Goal: Task Accomplishment & Management: Complete application form

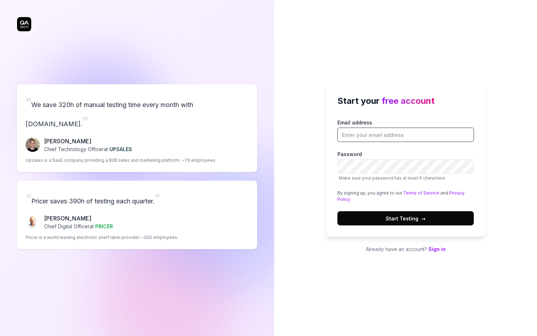
click at [417, 140] on input "Email address" at bounding box center [405, 135] width 136 height 14
click at [22, 23] on div "“ We save 320h of manual testing time every month with QA.tech. ” Fredrik Seidl…" at bounding box center [137, 166] width 240 height 304
click at [389, 140] on input "Email address" at bounding box center [405, 135] width 136 height 14
type input "[EMAIL_ADDRESS][DOMAIN_NAME]"
click at [337, 211] on button "Start Testing →" at bounding box center [405, 218] width 136 height 14
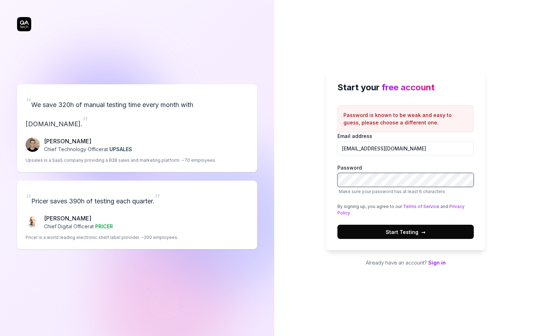
click at [337, 224] on button "Start Testing →" at bounding box center [405, 231] width 136 height 14
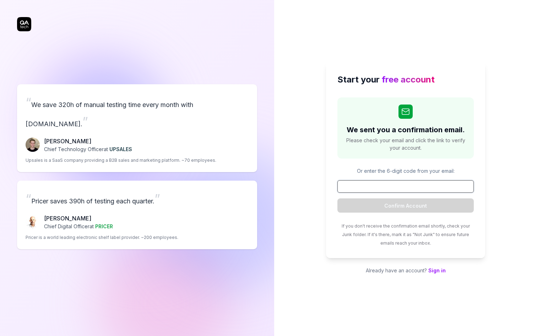
paste input "719412"
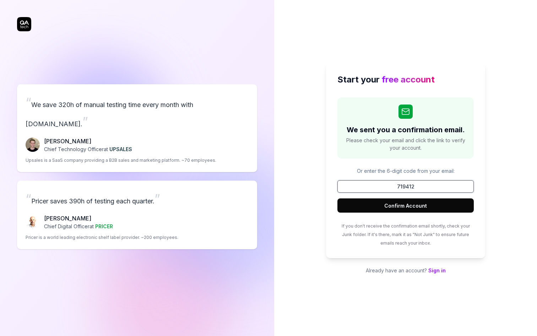
type input "719412"
click at [374, 203] on button "Confirm Account" at bounding box center [405, 205] width 136 height 14
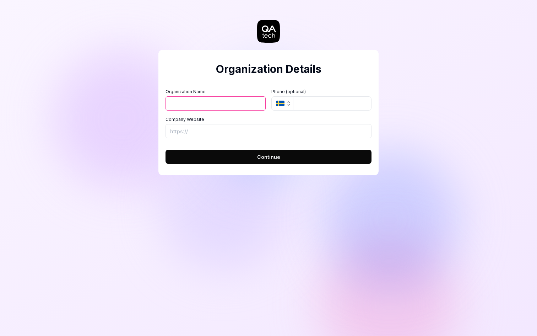
click at [287, 102] on icon "button" at bounding box center [289, 104] width 6 height 6
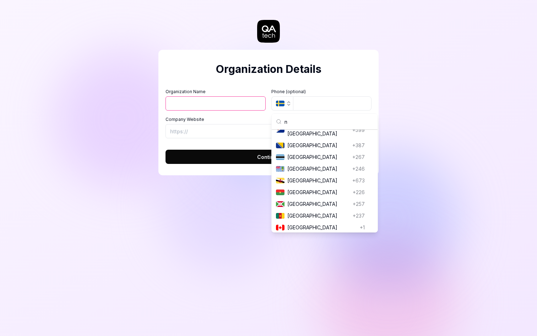
scroll to position [224, 0]
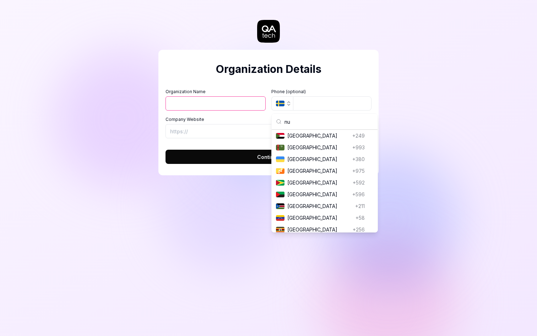
type input "n"
type input "p"
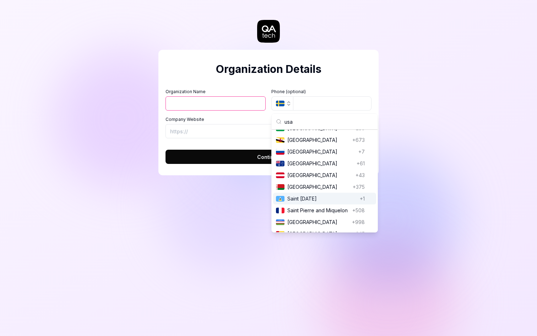
scroll to position [0, 0]
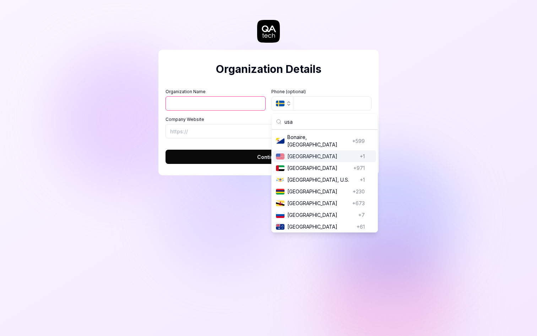
type input "usa"
click at [299, 159] on span "[GEOGRAPHIC_DATA]" at bounding box center [322, 155] width 70 height 7
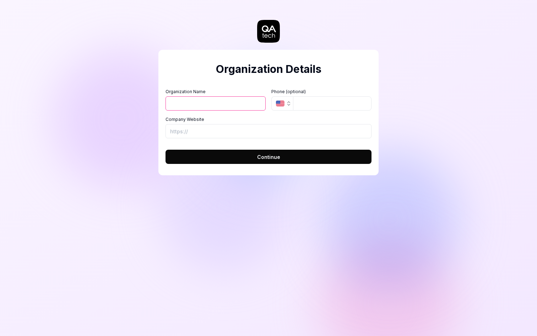
click at [208, 100] on input "Organization Name" at bounding box center [216, 103] width 100 height 14
type input "tm"
click at [206, 155] on button "Continue" at bounding box center [269, 157] width 206 height 14
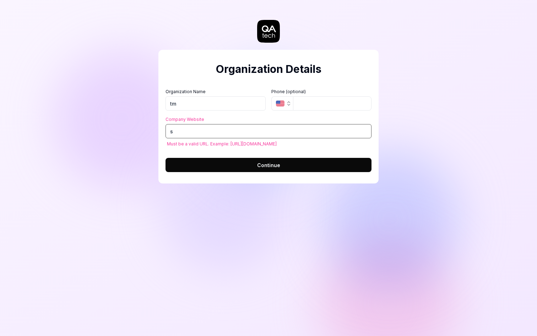
type input "s"
click at [207, 97] on input "tm" at bounding box center [216, 103] width 100 height 14
click at [210, 104] on input "tm" at bounding box center [216, 103] width 100 height 14
click at [204, 130] on input "s" at bounding box center [269, 131] width 206 height 14
type input "g"
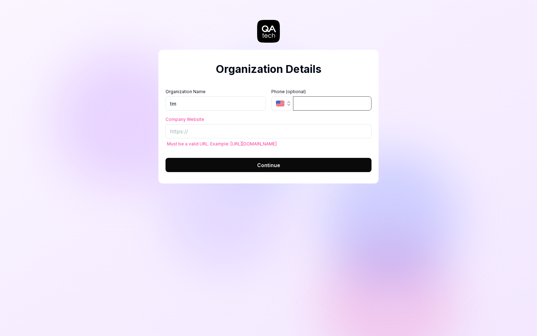
click at [293, 101] on input "tel" at bounding box center [332, 103] width 78 height 14
type input "6"
type input "6692726058"
click at [288, 126] on input "Company Website" at bounding box center [269, 131] width 206 height 14
type input "https://"
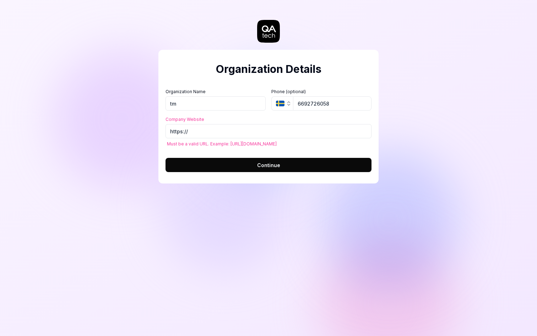
click at [287, 105] on icon "button" at bounding box center [289, 104] width 6 height 6
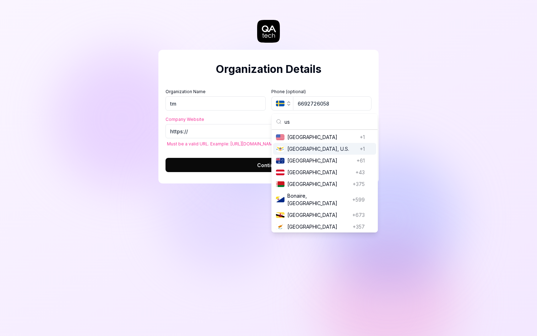
type input "us"
click at [299, 139] on span "[GEOGRAPHIC_DATA]" at bounding box center [322, 136] width 70 height 7
type input "[PHONE_NUMBER]"
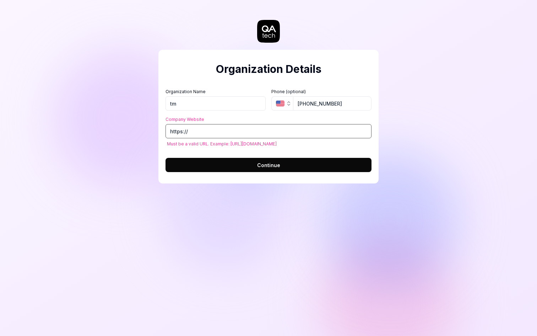
click at [275, 126] on input "https://" at bounding box center [269, 131] width 206 height 14
click at [275, 130] on input "https://" at bounding box center [269, 131] width 206 height 14
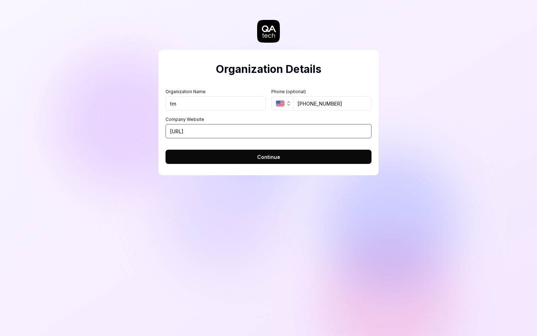
paste input ".[DOMAIN_NAME][URL]"
type input "[URL][DOMAIN_NAME]"
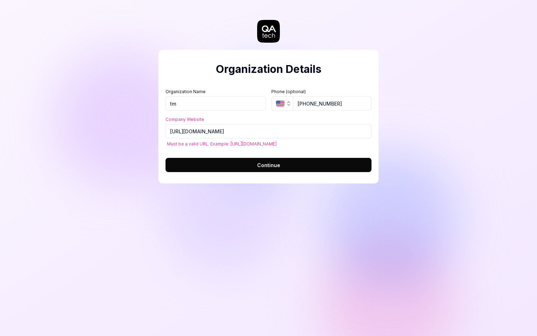
click at [300, 93] on label "Phone (optional)" at bounding box center [321, 91] width 100 height 6
click at [243, 144] on span "Must be a valid URL. Example: [URL][DOMAIN_NAME]" at bounding box center [222, 143] width 110 height 7
click at [243, 148] on form "Organization Name tm Organization Logo (Square minimum 256x256px) Click to uplo…" at bounding box center [269, 128] width 206 height 88
click at [229, 143] on span "Must be a valid URL. Example: [URL][DOMAIN_NAME]" at bounding box center [222, 143] width 110 height 7
drag, startPoint x: 229, startPoint y: 143, endPoint x: 264, endPoint y: 142, distance: 34.8
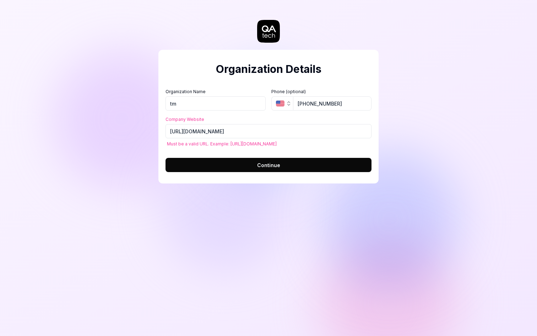
click at [264, 142] on span "Must be a valid URL. Example: [URL][DOMAIN_NAME]" at bounding box center [222, 143] width 110 height 7
copy span "[URL][DOMAIN_NAME]"
click at [254, 124] on input "[URL][DOMAIN_NAME]" at bounding box center [269, 131] width 206 height 14
click at [252, 126] on input "[URL][DOMAIN_NAME]" at bounding box center [269, 131] width 206 height 14
paste input "examp"
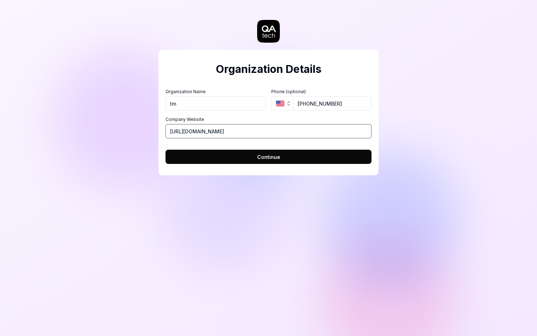
type input "[URL][DOMAIN_NAME]"
click at [250, 150] on button "Continue" at bounding box center [269, 157] width 206 height 14
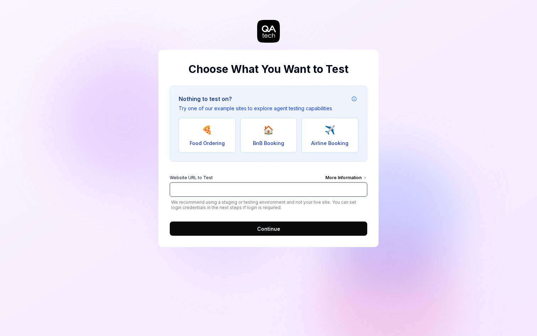
click at [259, 190] on input "Website URL to Test More Information" at bounding box center [268, 189] width 197 height 14
paste input "[URL][DOMAIN_NAME]"
type input "[URL][DOMAIN_NAME]"
type input "[URL]"
paste input "[URL][DOMAIN_NAME]"
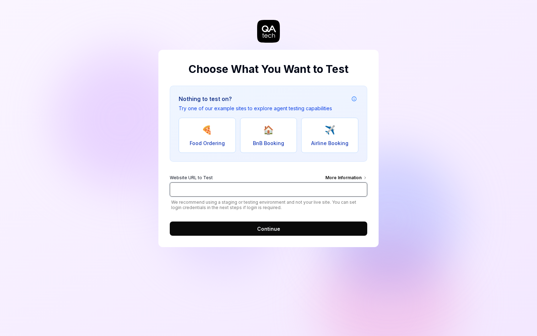
type input "[URL][DOMAIN_NAME]"
paste input "[URL][DOMAIN_NAME]"
type input "[URL][DOMAIN_NAME]"
click at [279, 229] on span "Continue" at bounding box center [268, 228] width 23 height 7
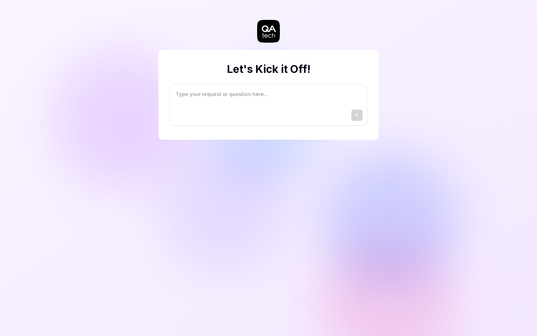
type textarea "*"
type textarea "I"
type textarea "*"
type textarea "I"
type textarea "*"
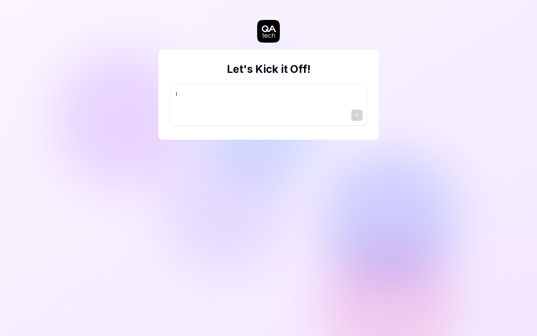
type textarea "I w"
type textarea "*"
type textarea "I wa"
type textarea "*"
type textarea "I wan"
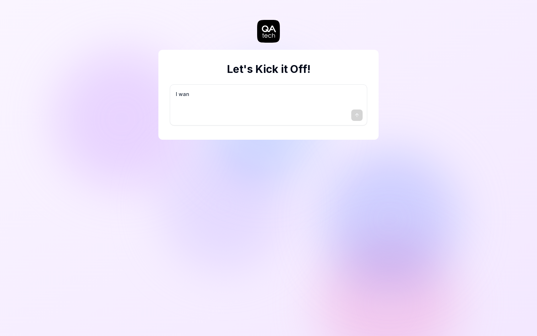
type textarea "*"
type textarea "I want"
type textarea "*"
type textarea "I want"
type textarea "*"
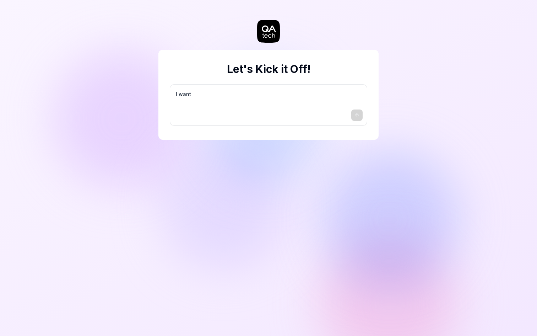
type textarea "I want a"
type textarea "*"
type textarea "I want a"
type textarea "*"
type textarea "I want a g"
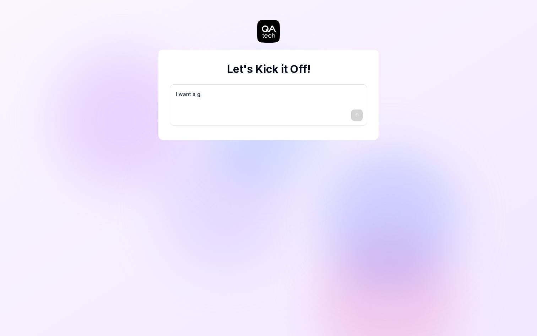
type textarea "*"
type textarea "I want a go"
type textarea "*"
type textarea "I want a goo"
type textarea "*"
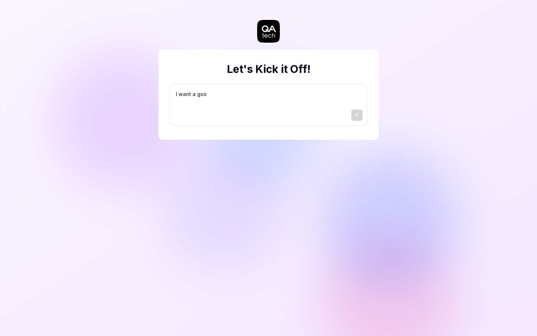
type textarea "I want a good"
type textarea "*"
type textarea "I want a good"
type textarea "*"
type textarea "I want a good t"
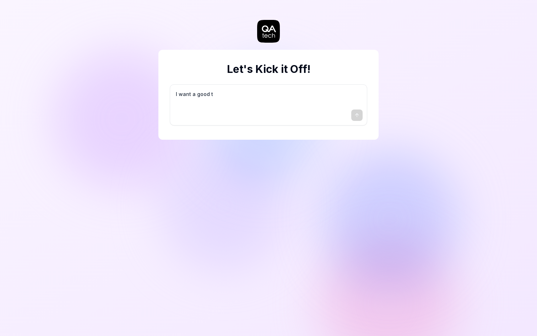
type textarea "*"
type textarea "I want a good te"
type textarea "*"
type textarea "I want a good tes"
type textarea "*"
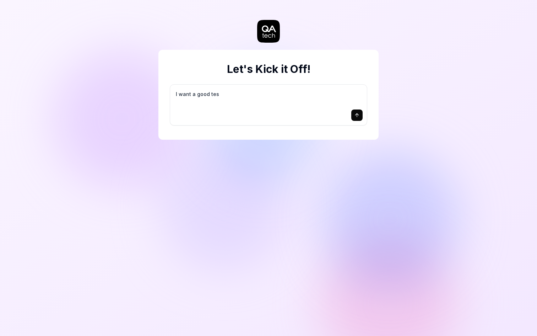
type textarea "I want a good test"
type textarea "*"
type textarea "I want a good test"
type textarea "*"
type textarea "I want a good test s"
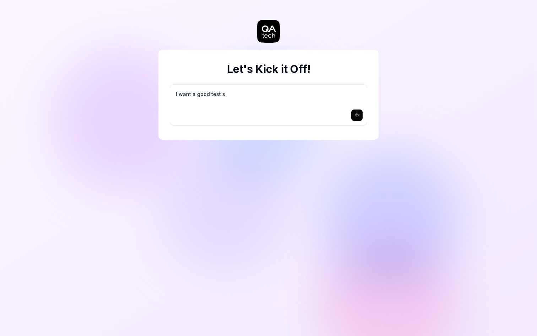
type textarea "*"
type textarea "I want a good test se"
type textarea "*"
type textarea "I want a good test set"
type textarea "*"
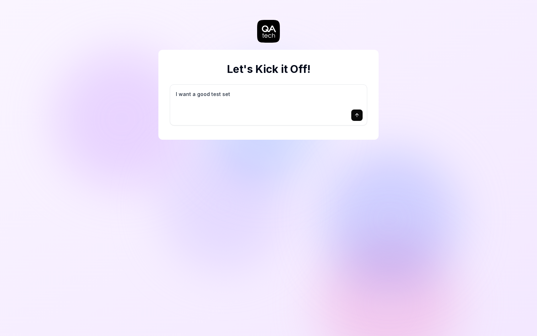
type textarea "I want a good test setu"
type textarea "*"
type textarea "I want a good test setup"
type textarea "*"
type textarea "I want a good test setup"
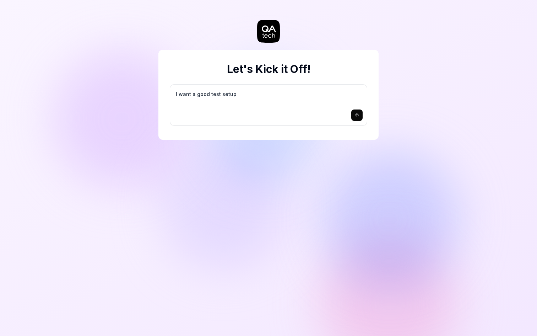
type textarea "*"
type textarea "I want a good test setup f"
type textarea "*"
type textarea "I want a good test setup fo"
type textarea "*"
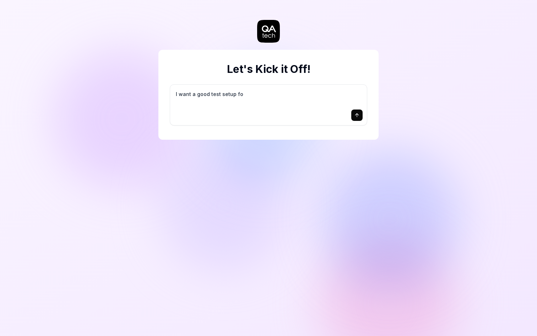
type textarea "I want a good test setup for"
type textarea "*"
type textarea "I want a good test setup for"
type textarea "*"
type textarea "I want a good test setup for m"
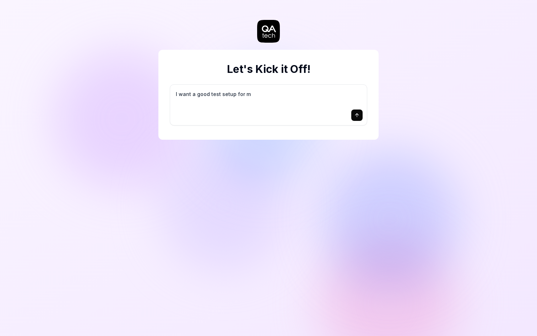
type textarea "*"
type textarea "I want a good test setup for my"
type textarea "*"
type textarea "I want a good test setup for my"
type textarea "*"
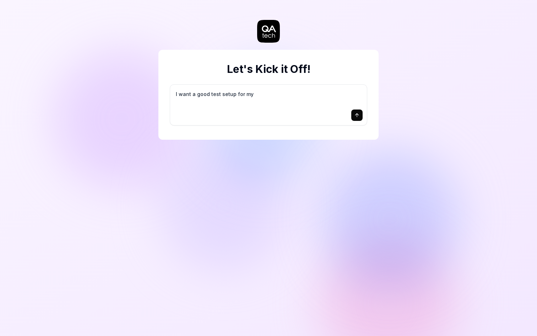
type textarea "I want a good test setup for my s"
type textarea "*"
type textarea "I want a good test setup for my si"
type textarea "*"
type textarea "I want a good test setup for my sit"
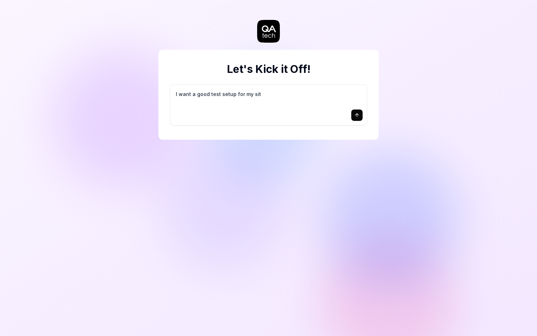
type textarea "*"
type textarea "I want a good test setup for my site"
type textarea "*"
type textarea "I want a good test setup for my site"
type textarea "*"
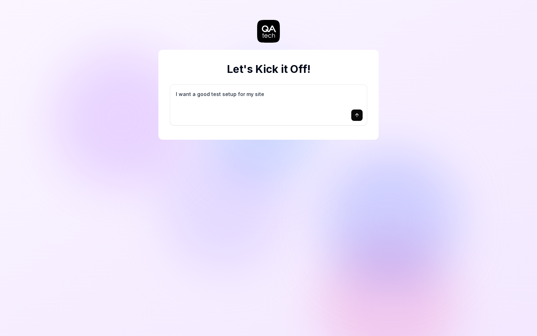
type textarea "I want a good test setup for my site -"
type textarea "*"
type textarea "I want a good test setup for my site -"
type textarea "*"
type textarea "I want a good test setup for my site - h"
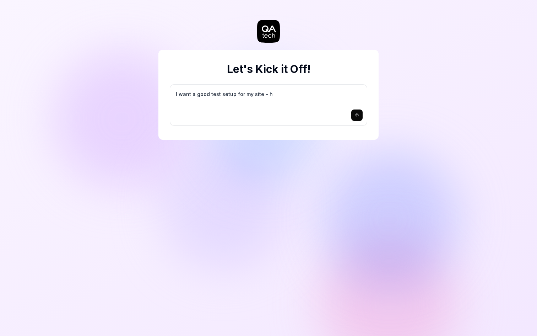
type textarea "*"
type textarea "I want a good test setup for my site - he"
type textarea "*"
type textarea "I want a good test setup for my site - hel"
type textarea "*"
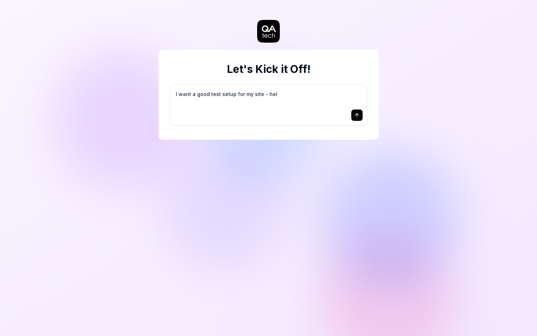
type textarea "I want a good test setup for my site - help"
type textarea "*"
type textarea "I want a good test setup for my site - help"
type textarea "*"
type textarea "I want a good test setup for my site - help m"
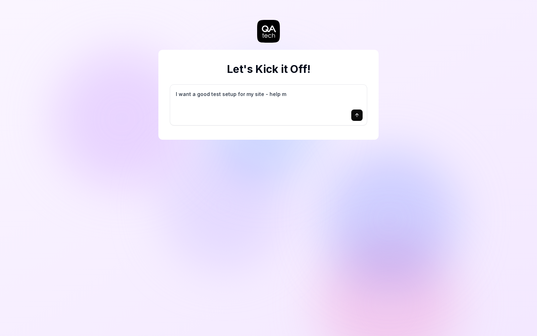
type textarea "*"
type textarea "I want a good test setup for my site - help me"
type textarea "*"
type textarea "I want a good test setup for my site - help me"
type textarea "*"
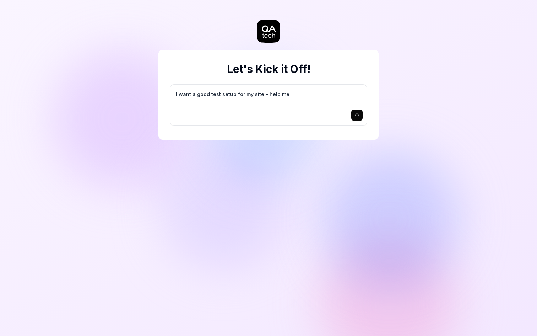
type textarea "I want a good test setup for my site - help me c"
type textarea "*"
type textarea "I want a good test setup for my site - help me cr"
type textarea "*"
type textarea "I want a good test setup for my site - help me cre"
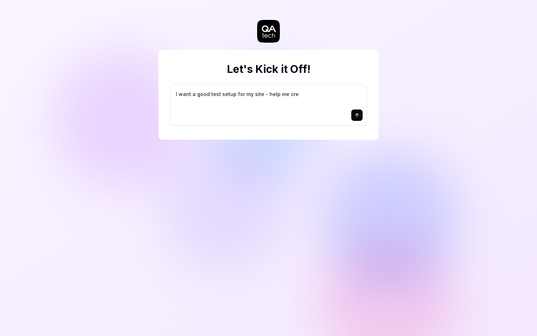
type textarea "*"
type textarea "I want a good test setup for my site - help me crea"
type textarea "*"
type textarea "I want a good test setup for my site - help me creat"
type textarea "*"
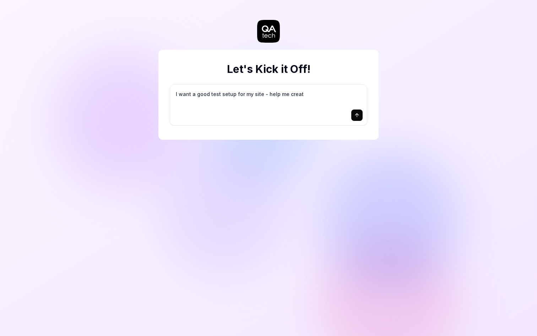
type textarea "I want a good test setup for my site - help me create"
type textarea "*"
type textarea "I want a good test setup for my site - help me create"
type textarea "*"
type textarea "I want a good test setup for my site - help me create t"
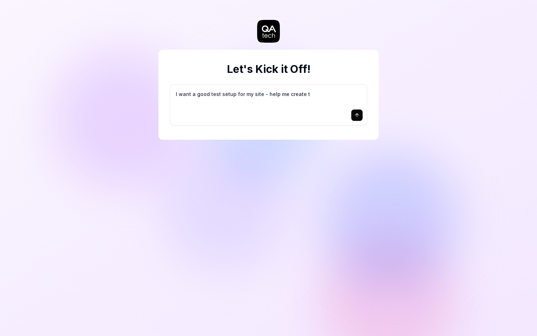
type textarea "*"
type textarea "I want a good test setup for my site - help me create th"
type textarea "*"
type textarea "I want a good test setup for my site - help me create the"
type textarea "*"
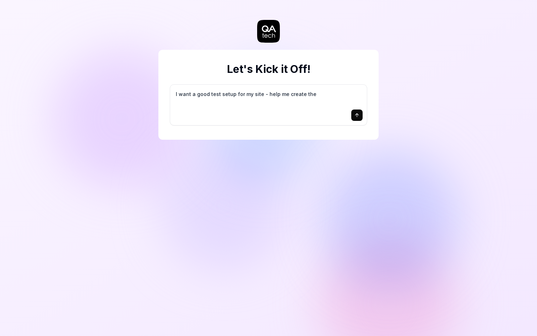
type textarea "I want a good test setup for my site - help me create the"
type textarea "*"
type textarea "I want a good test setup for my site - help me create the f"
type textarea "*"
type textarea "I want a good test setup for my site - help me create the fi"
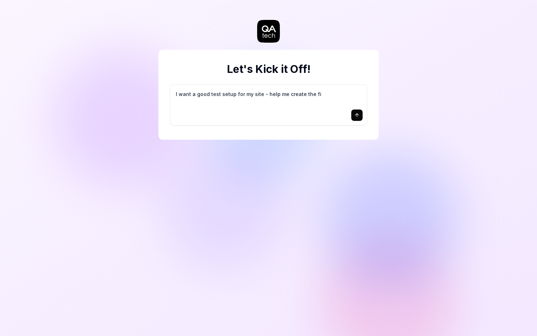
type textarea "*"
type textarea "I want a good test setup for my site - help me create the fir"
type textarea "*"
type textarea "I want a good test setup for my site - help me create the firs"
type textarea "*"
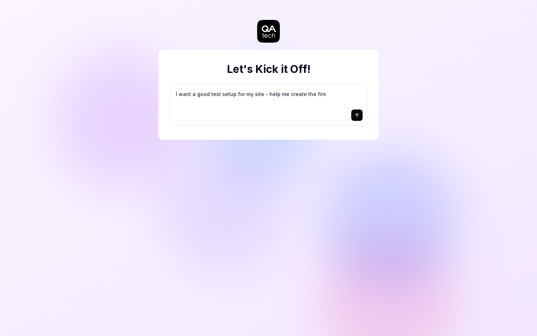
type textarea "I want a good test setup for my site - help me create the first"
type textarea "*"
type textarea "I want a good test setup for my site - help me create the first"
type textarea "*"
type textarea "I want a good test setup for my site - help me create the first 3"
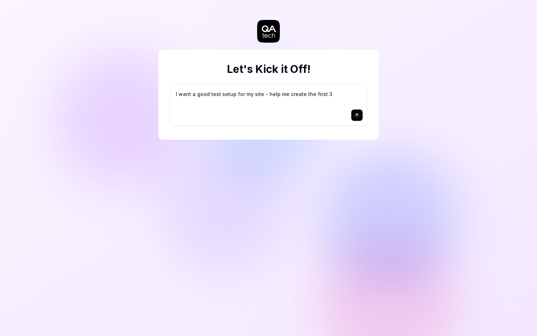
type textarea "*"
type textarea "I want a good test setup for my site - help me create the first 3-"
type textarea "*"
type textarea "I want a good test setup for my site - help me create the first 3-5"
type textarea "*"
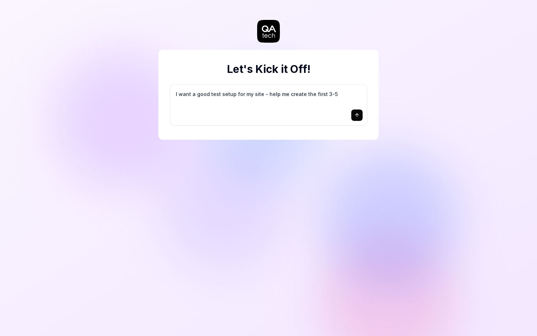
type textarea "I want a good test setup for my site - help me create the first 3-5"
type textarea "*"
type textarea "I want a good test setup for my site - help me create the first 3-5 t"
type textarea "*"
type textarea "I want a good test setup for my site - help me create the first 3-5 te"
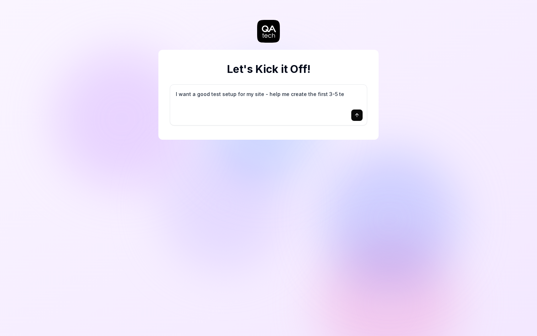
type textarea "*"
type textarea "I want a good test setup for my site - help me create the first 3-5 tes"
type textarea "*"
type textarea "I want a good test setup for my site - help me create the first 3-5 test"
type textarea "*"
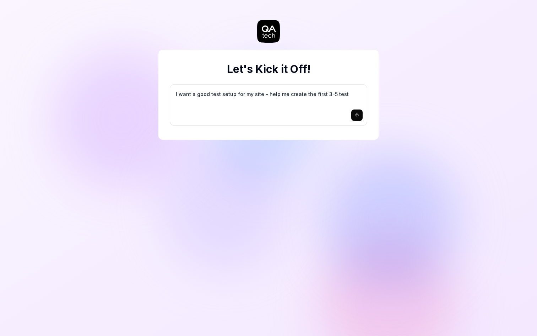
type textarea "I want a good test setup for my site - help me create the first 3-5 test"
type textarea "*"
type textarea "I want a good test setup for my site - help me create the first 3-5 test c"
type textarea "*"
type textarea "I want a good test setup for my site - help me create the first 3-5 test ca"
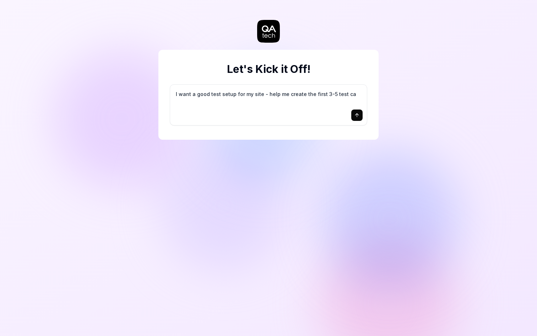
type textarea "*"
type textarea "I want a good test setup for my site - help me create the first 3-5 test cas"
type textarea "*"
type textarea "I want a good test setup for my site - help me create the first 3-5 test case"
type textarea "*"
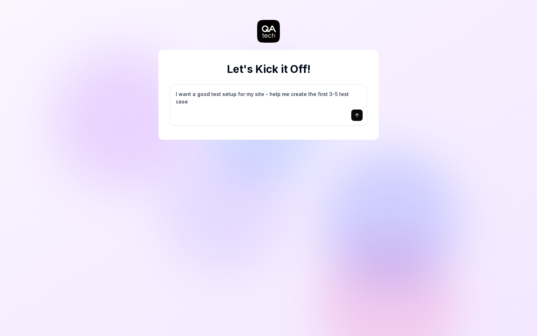
type textarea "I want a good test setup for my site - help me create the first 3-5 test cases"
click at [354, 114] on button "submit" at bounding box center [356, 114] width 11 height 11
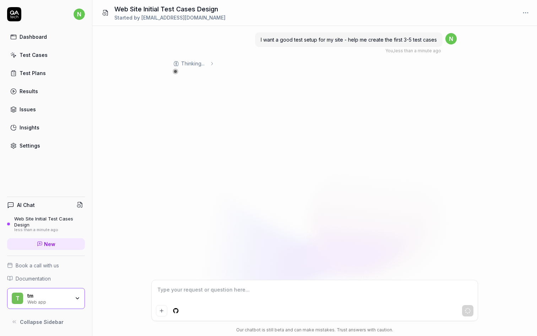
click at [204, 62] on span "..." at bounding box center [203, 63] width 5 height 7
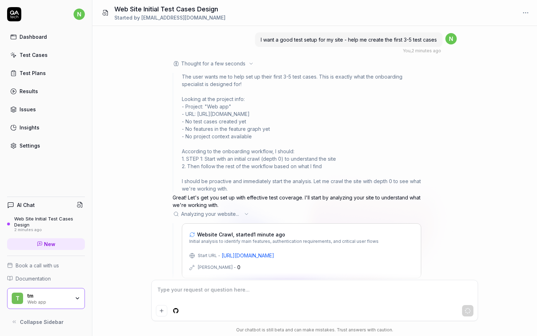
scroll to position [12, 0]
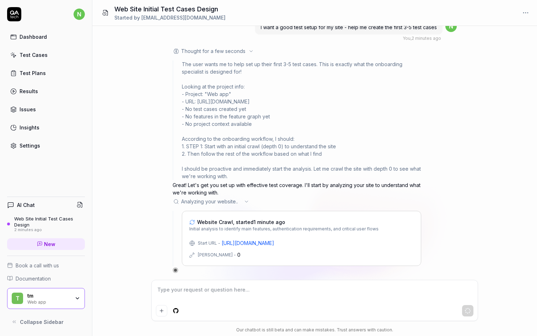
click at [259, 239] on link "[URL][DOMAIN_NAME]" at bounding box center [248, 242] width 53 height 7
click at [238, 221] on span "Website Crawl, started 2 minutes ago" at bounding box center [243, 221] width 92 height 7
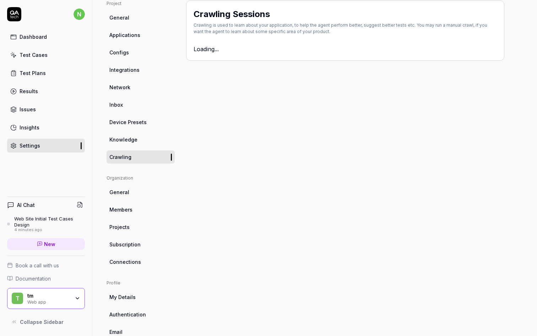
scroll to position [56, 0]
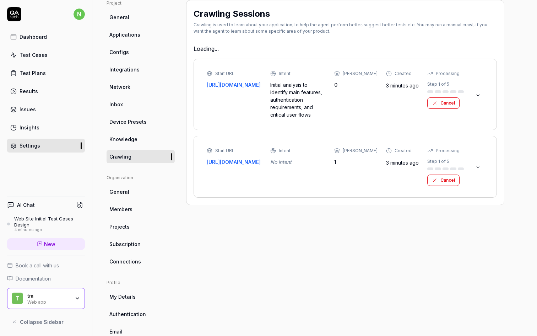
type textarea "*"
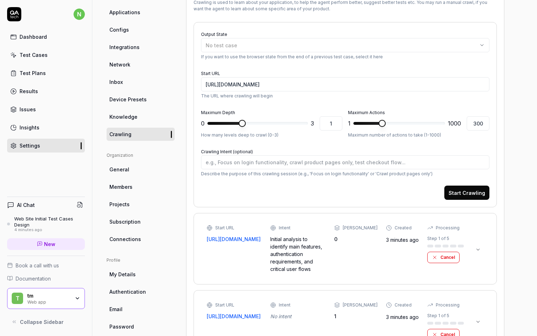
scroll to position [114, 0]
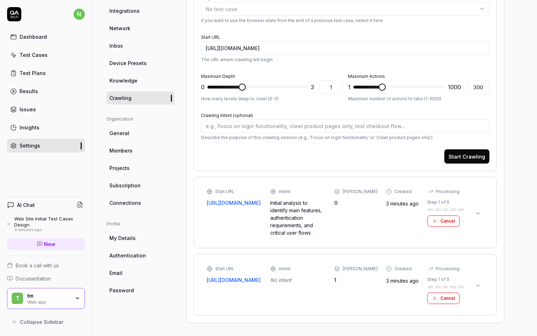
click at [217, 222] on div "Start URL [URL][DOMAIN_NAME] Intent Initial analysis to identify main features,…" at bounding box center [335, 212] width 257 height 48
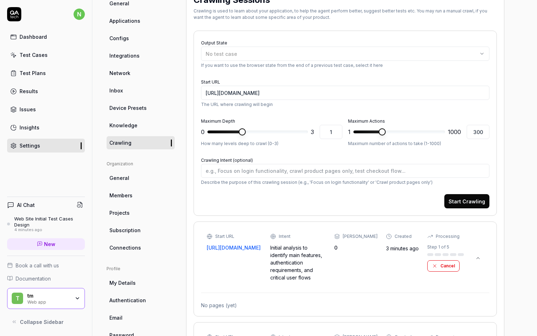
scroll to position [138, 0]
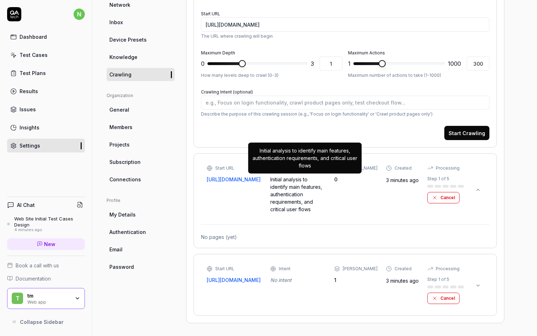
click at [310, 177] on div "Initial analysis to identify main features, authentication requirements, and cr…" at bounding box center [297, 193] width 55 height 37
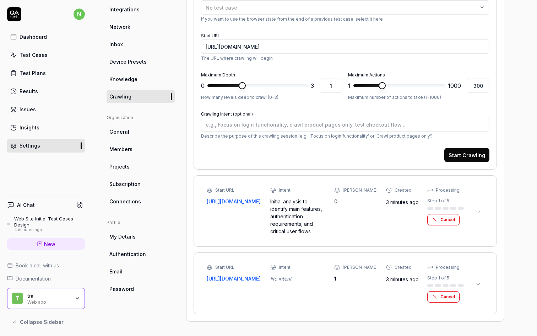
scroll to position [114, 0]
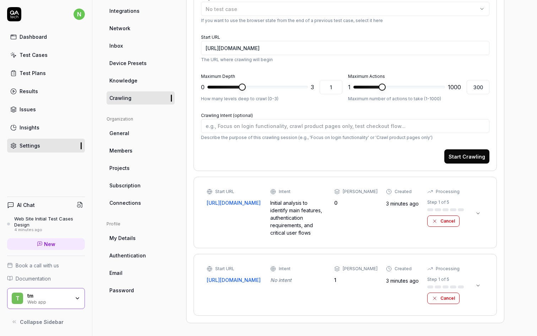
click at [158, 127] on link "General" at bounding box center [141, 132] width 68 height 13
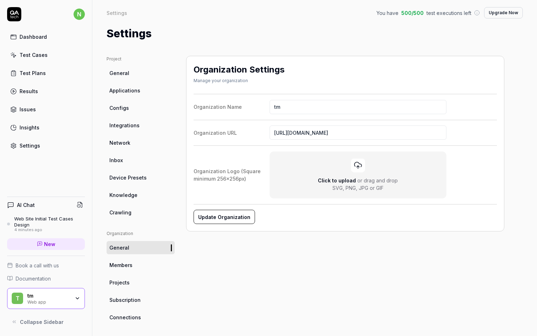
click at [157, 156] on link "Inbox" at bounding box center [141, 159] width 68 height 13
